Goal: Task Accomplishment & Management: Complete application form

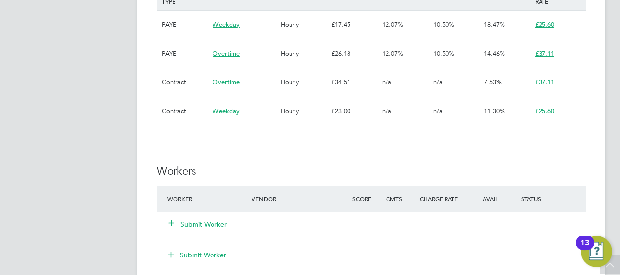
click at [349, 165] on h3 "Workers" at bounding box center [371, 171] width 429 height 14
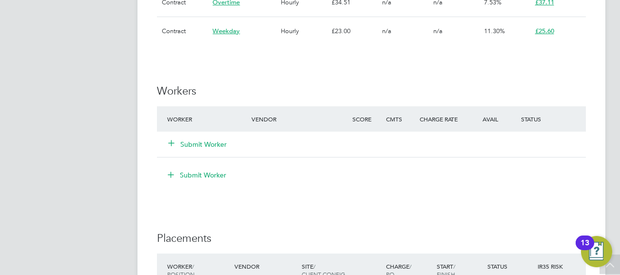
click at [198, 150] on div "Submit Worker" at bounding box center [215, 144] width 101 height 18
click at [198, 149] on div "Submit Worker" at bounding box center [215, 144] width 101 height 18
click at [198, 145] on button "Submit Worker" at bounding box center [198, 144] width 58 height 10
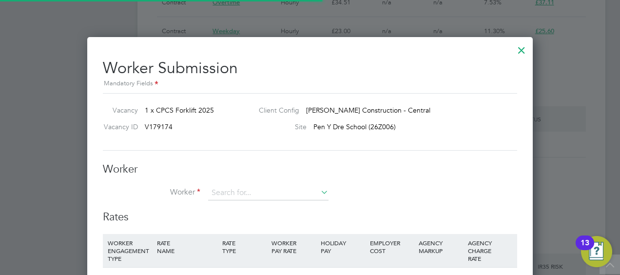
scroll to position [29, 66]
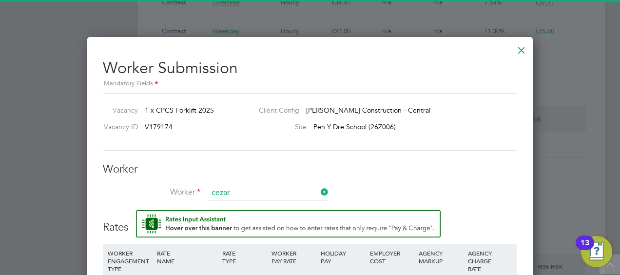
click at [263, 200] on li "[PERSON_NAME] (7185321)" at bounding box center [268, 206] width 121 height 13
type input "[PERSON_NAME] (7185321)"
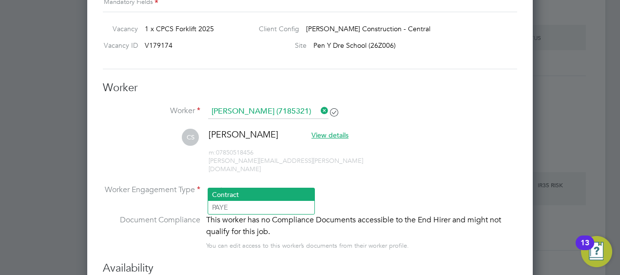
click at [257, 191] on li "Contract" at bounding box center [261, 194] width 106 height 13
type input "Contract"
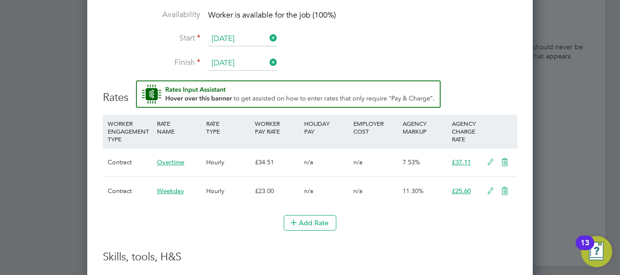
click at [487, 158] on icon at bounding box center [490, 162] width 12 height 8
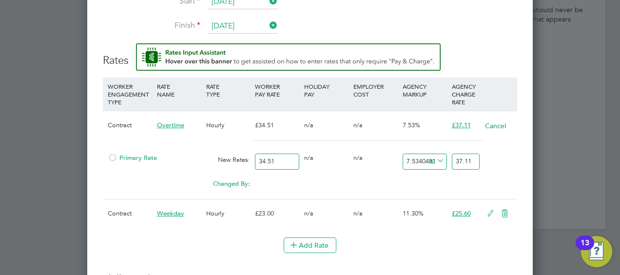
click at [492, 209] on icon at bounding box center [490, 213] width 12 height 8
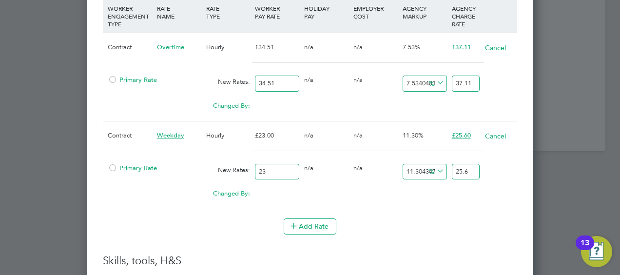
click at [125, 164] on span "Primary Rate" at bounding box center [132, 168] width 49 height 8
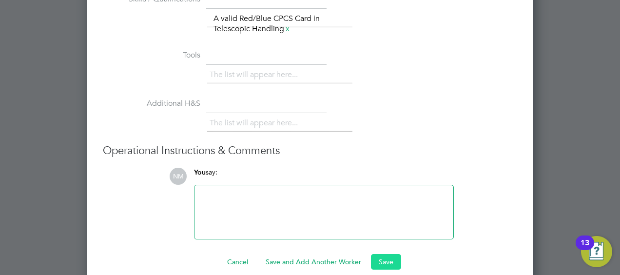
click at [372, 254] on button "Save" at bounding box center [386, 262] width 30 height 16
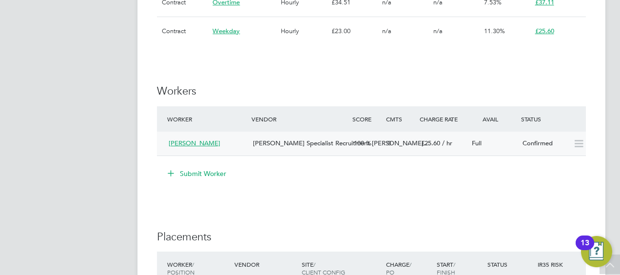
click at [511, 146] on div "Full" at bounding box center [493, 143] width 51 height 16
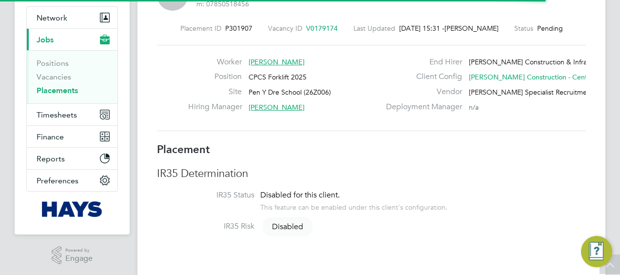
click at [522, 107] on div "Deployment Manager n/a" at bounding box center [484, 109] width 209 height 15
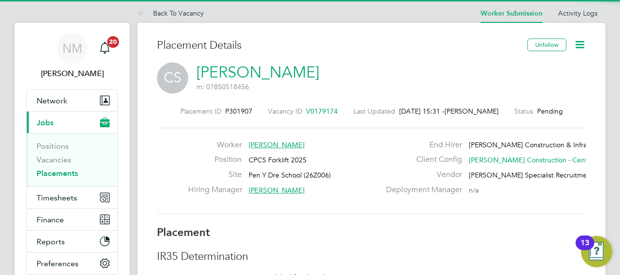
click at [578, 42] on icon at bounding box center [579, 44] width 12 height 12
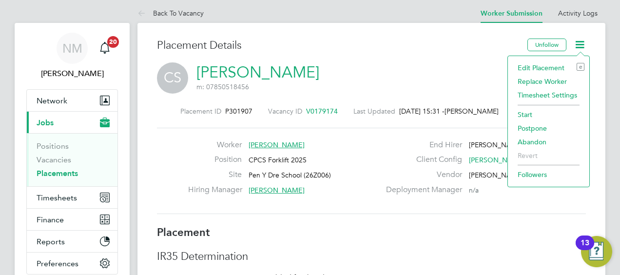
click at [527, 113] on li "Start" at bounding box center [548, 115] width 72 height 14
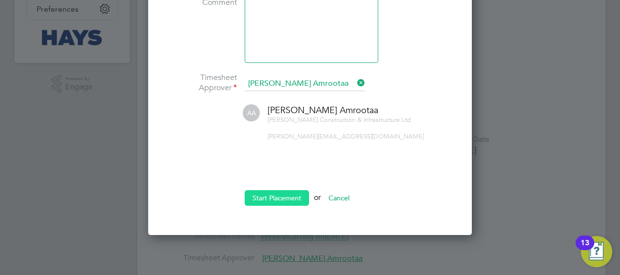
click at [282, 200] on button "Start Placement" at bounding box center [276, 198] width 64 height 16
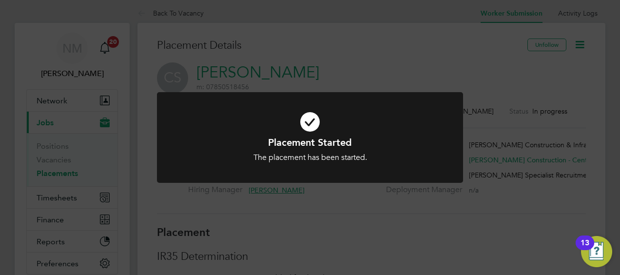
click at [282, 200] on div "Placement Started The placement has been started. Cancel Okay" at bounding box center [310, 137] width 620 height 275
